Goal: Obtain resource: Download file/media

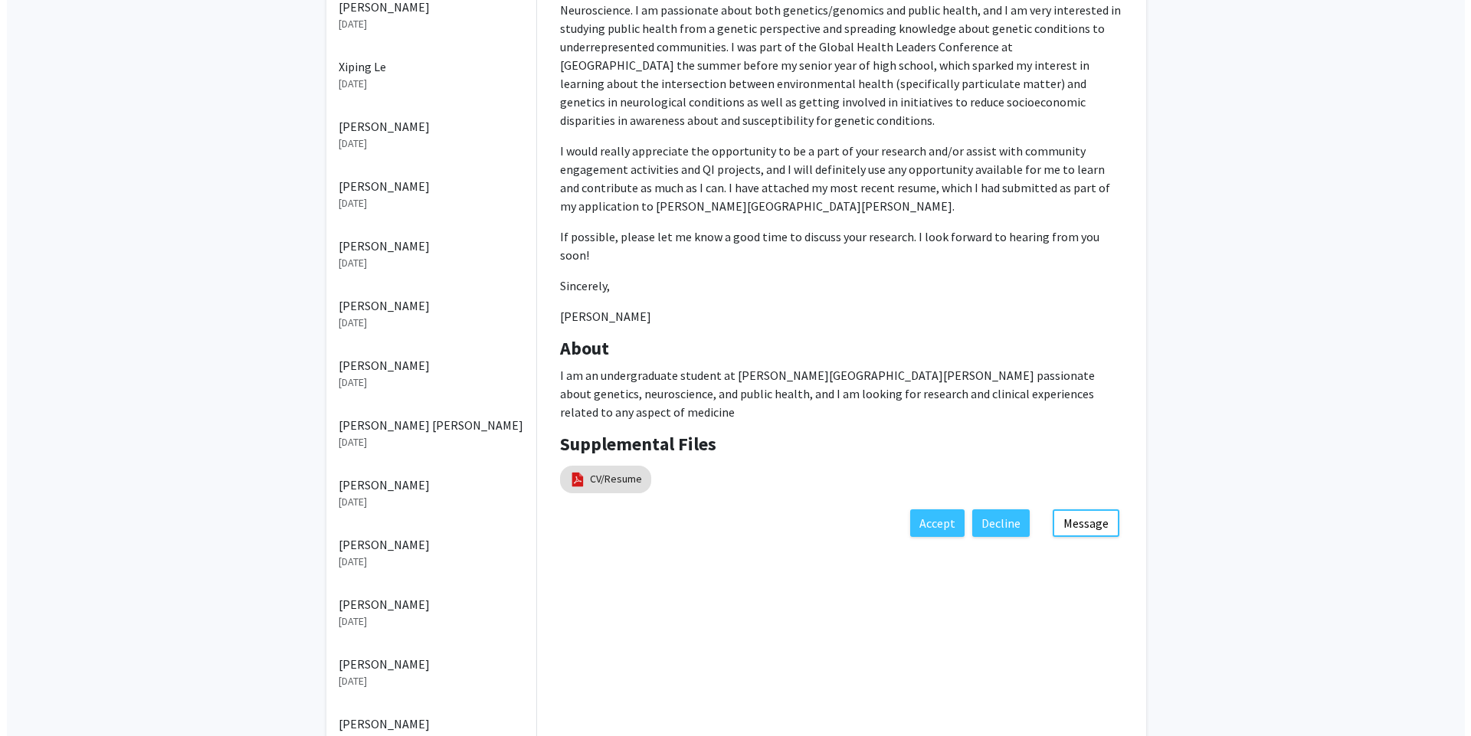
scroll to position [424, 0]
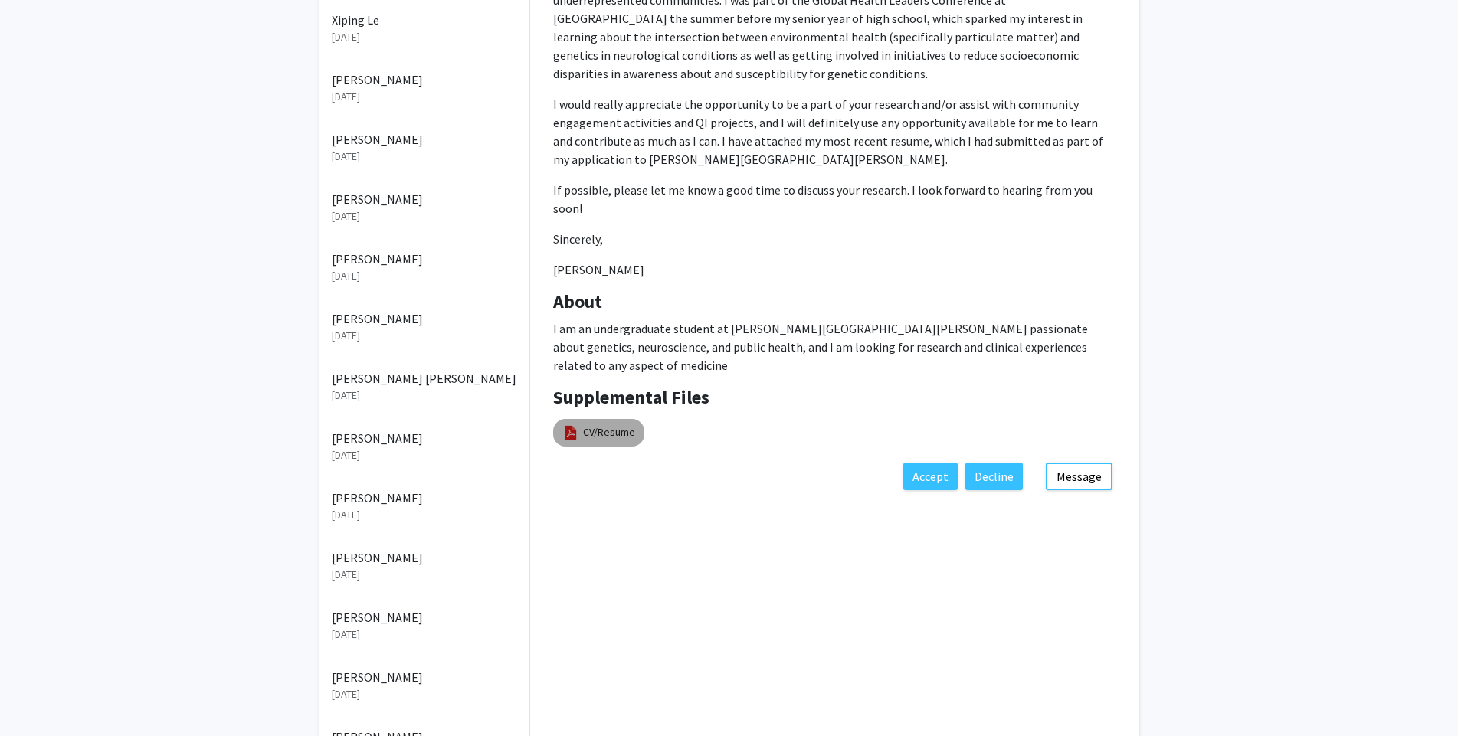
click at [581, 419] on mat-chip "CV/Resume" at bounding box center [598, 433] width 91 height 28
click at [609, 424] on link "CV/Resume" at bounding box center [609, 432] width 52 height 16
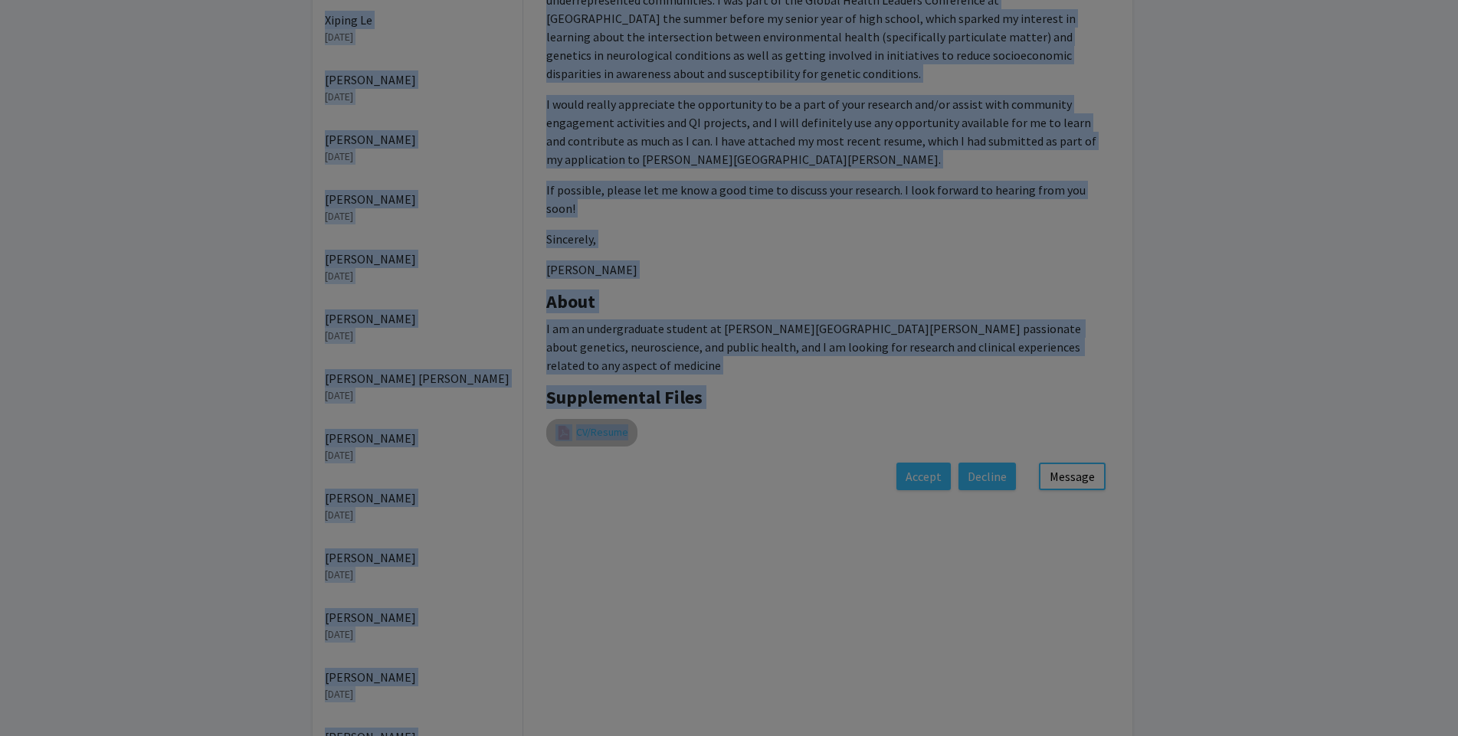
click at [609, 381] on div at bounding box center [729, 201] width 588 height 411
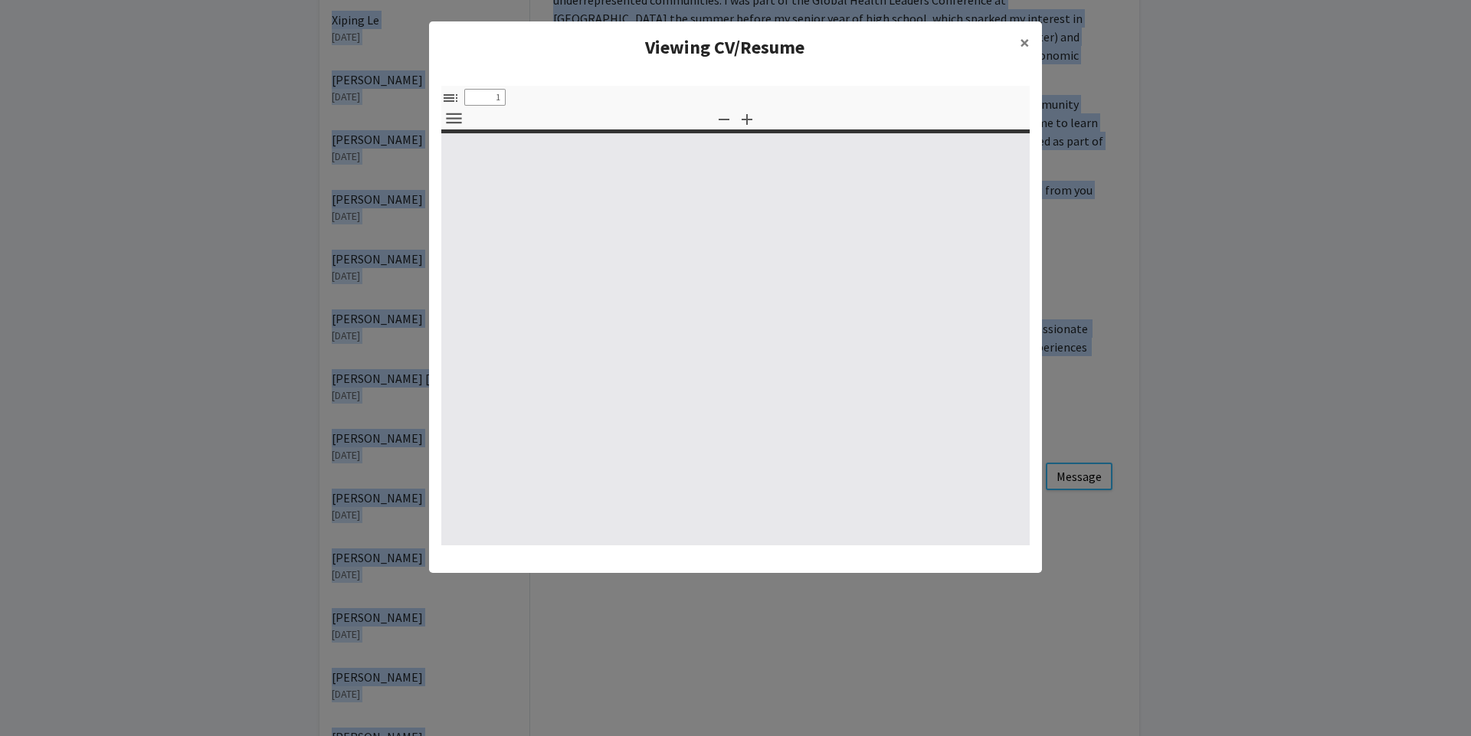
select select "custom"
type input "0"
select select "custom"
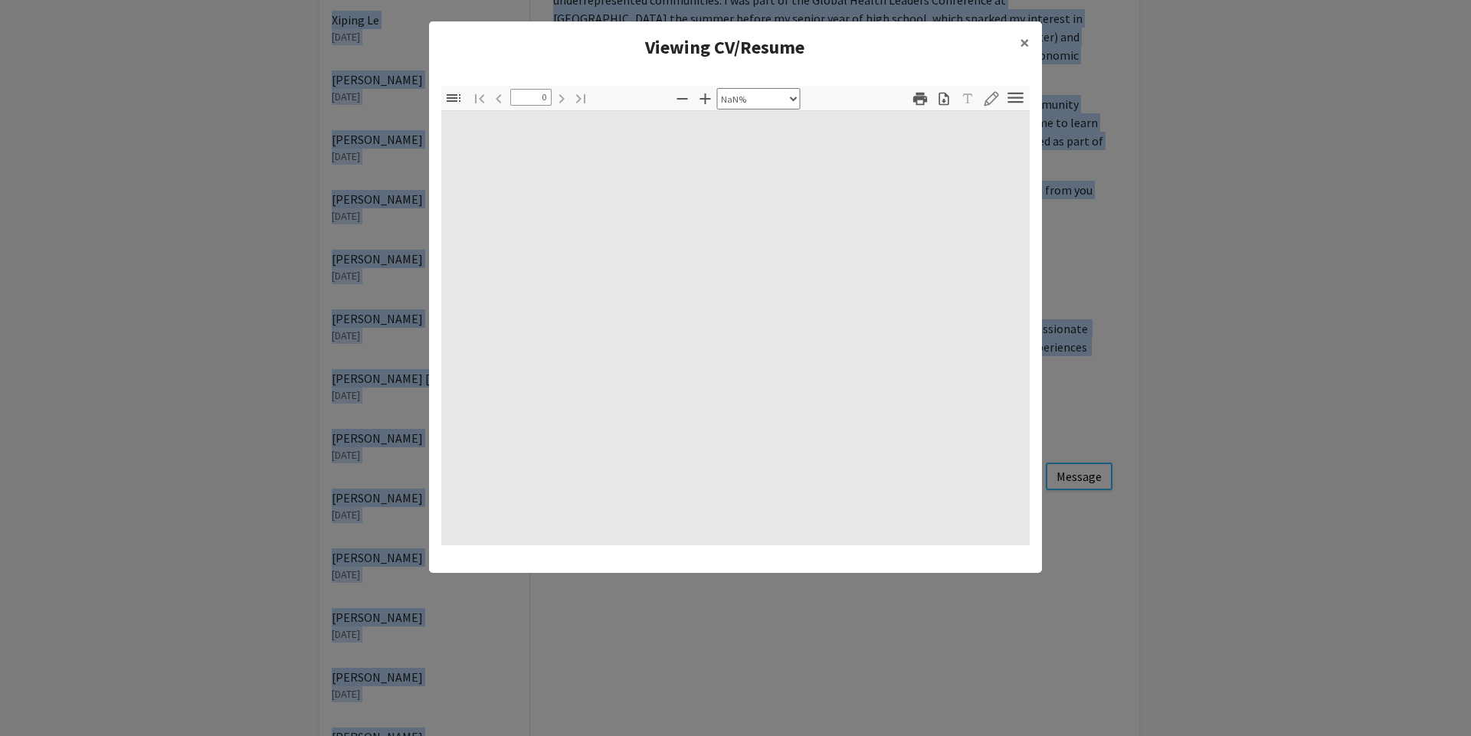
type input "1"
select select "auto"
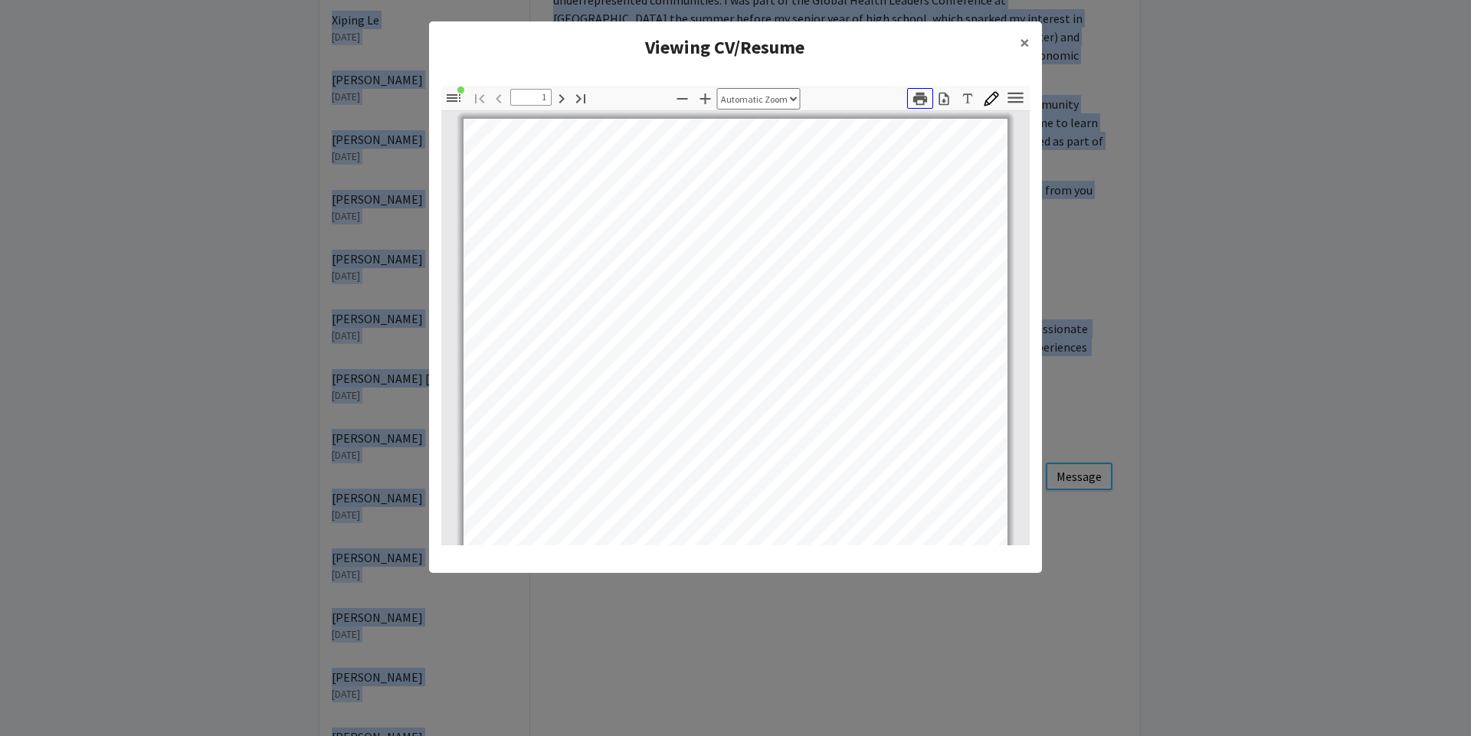
click at [916, 96] on icon "button" at bounding box center [920, 98] width 14 height 13
